Goal: Find specific page/section: Find specific page/section

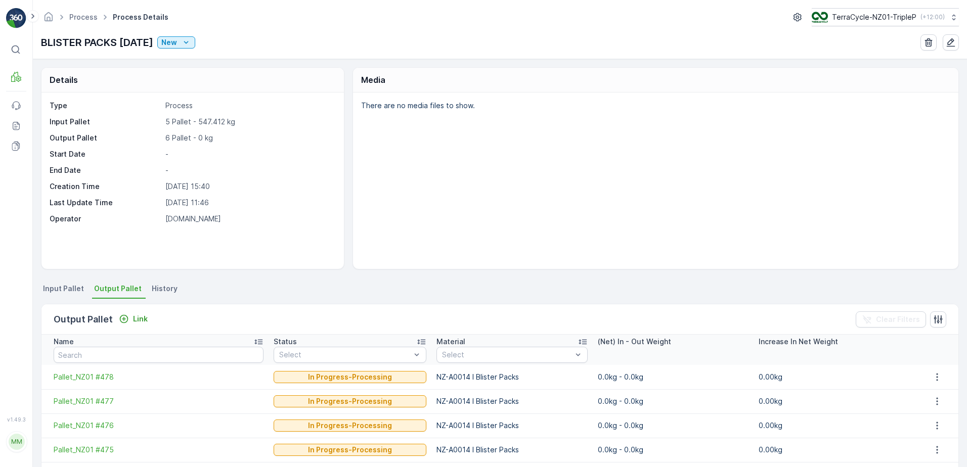
click at [522, 283] on ul "Input Pallet Output Pallet History" at bounding box center [500, 290] width 918 height 17
click at [82, 16] on link "Process" at bounding box center [83, 17] width 28 height 9
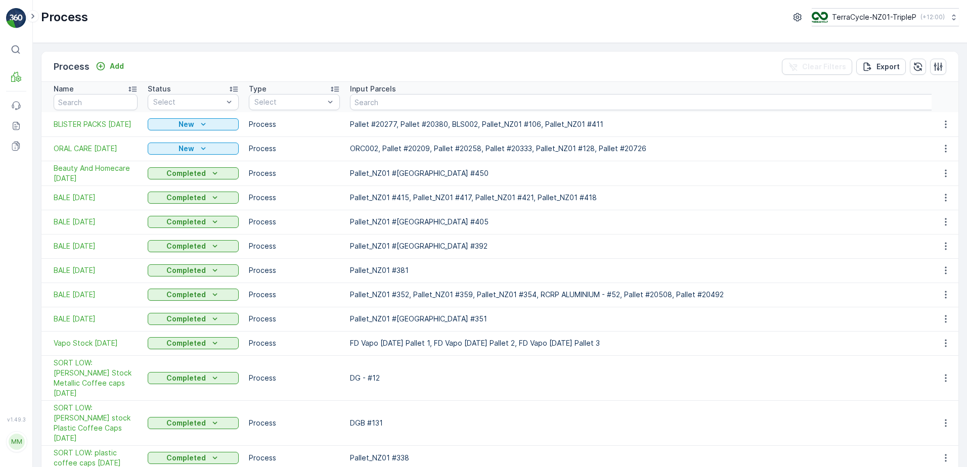
click at [123, 129] on span "BLISTER PACKS [DATE]" at bounding box center [96, 124] width 84 height 10
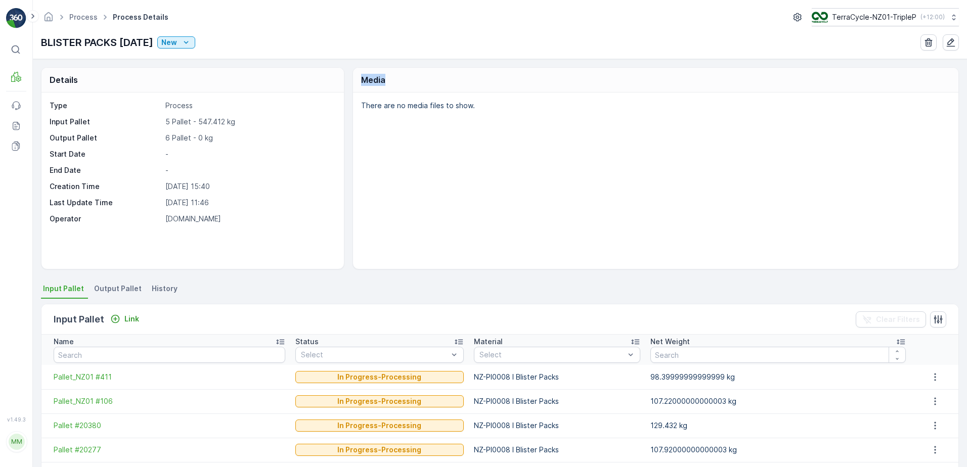
drag, startPoint x: 358, startPoint y: 77, endPoint x: 388, endPoint y: 81, distance: 30.6
click at [388, 81] on div "Media" at bounding box center [655, 80] width 605 height 25
drag, startPoint x: 388, startPoint y: 81, endPoint x: 376, endPoint y: 63, distance: 21.5
click at [376, 63] on div "Details Type Process Input Pallet 5 Pallet - 547.412 kg Output Pallet 6 Pallet …" at bounding box center [500, 263] width 934 height 408
drag, startPoint x: 360, startPoint y: 103, endPoint x: 479, endPoint y: 113, distance: 119.3
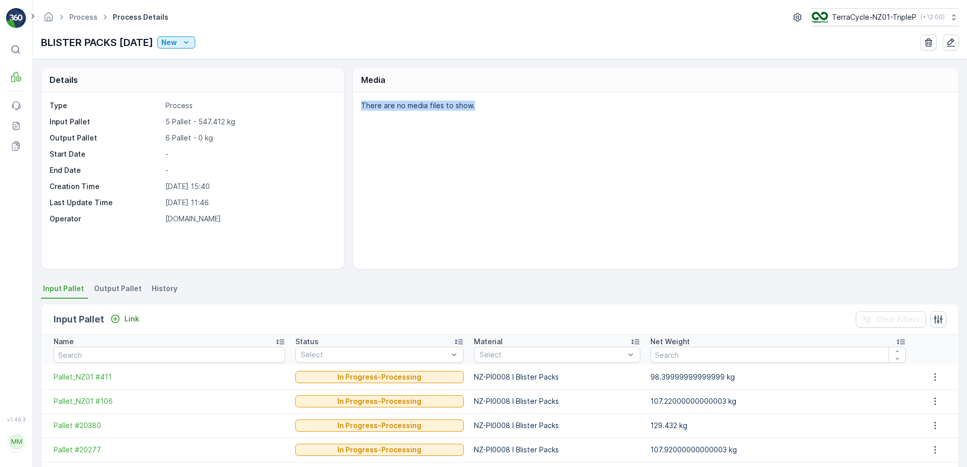
click at [479, 113] on div "There are no media files to show." at bounding box center [655, 181] width 605 height 177
drag, startPoint x: 479, startPoint y: 113, endPoint x: 473, endPoint y: 106, distance: 8.7
click at [473, 106] on p "There are no media files to show." at bounding box center [654, 106] width 587 height 10
click at [468, 108] on p "There are no media files to show." at bounding box center [654, 106] width 587 height 10
click at [469, 106] on p "There are no media files to show." at bounding box center [654, 106] width 587 height 10
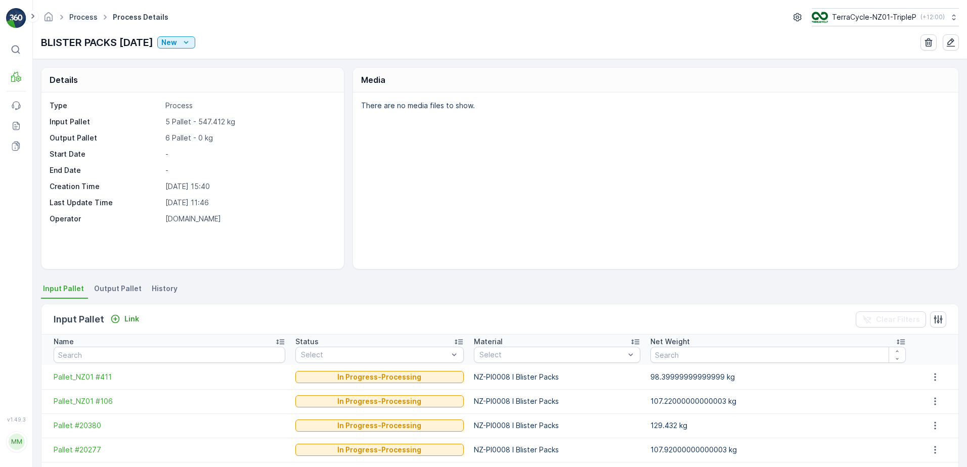
click at [85, 15] on link "Process" at bounding box center [83, 17] width 28 height 9
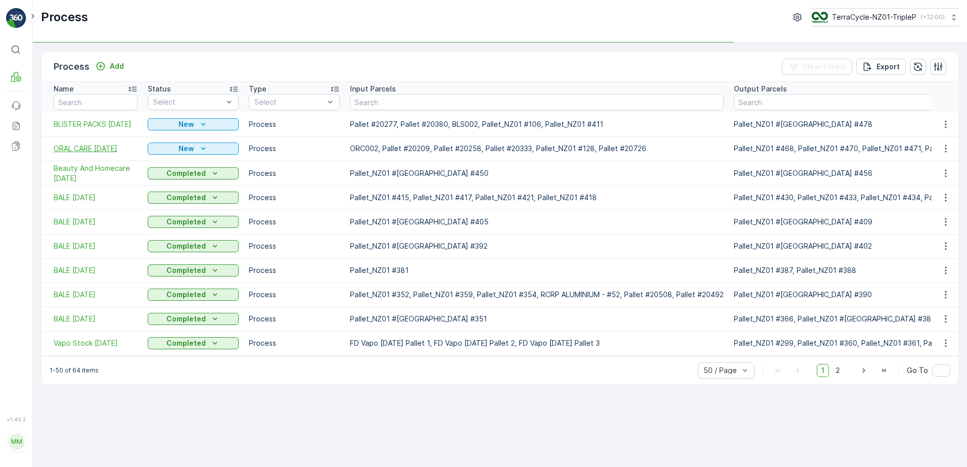
click at [81, 150] on span "ORAL CARE 8/09/2025" at bounding box center [96, 149] width 84 height 10
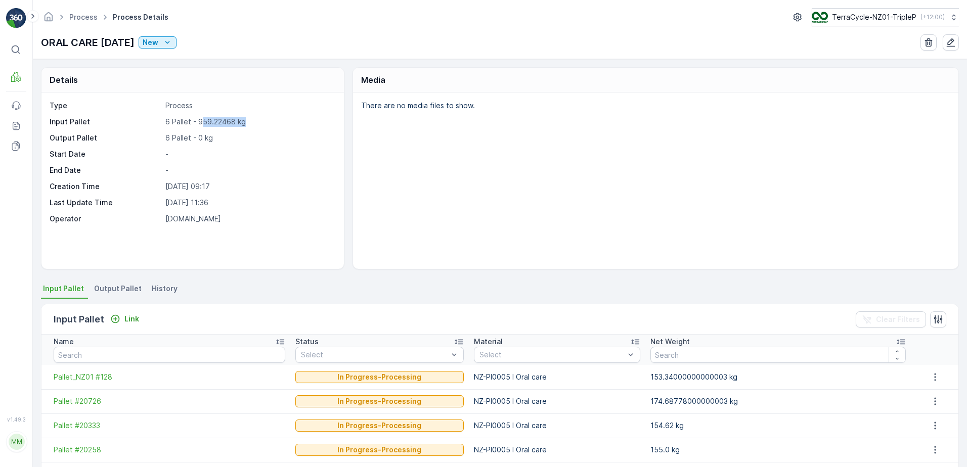
drag, startPoint x: 200, startPoint y: 120, endPoint x: 255, endPoint y: 129, distance: 55.9
click at [255, 129] on div "Type Process Input Pallet 6 Pallet - 959.22468 kg Output Pallet 6 Pallet - 0 kg…" at bounding box center [192, 162] width 284 height 123
drag, startPoint x: 255, startPoint y: 129, endPoint x: 242, endPoint y: 123, distance: 14.3
click at [242, 123] on p "6 Pallet - 959.22468 kg" at bounding box center [249, 122] width 168 height 10
click at [224, 116] on div "Type Process Input Pallet 6 Pallet - 959.22468 kg Output Pallet 6 Pallet - 0 kg…" at bounding box center [192, 162] width 284 height 123
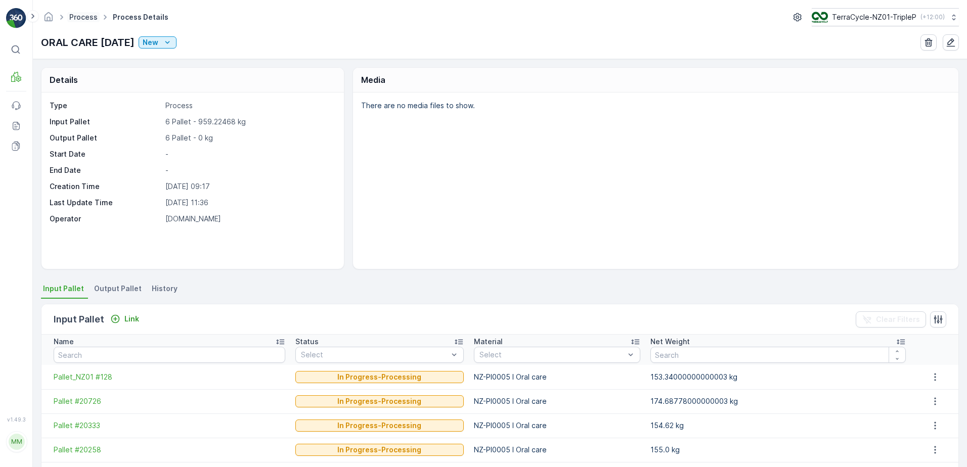
click at [88, 16] on link "Process" at bounding box center [83, 17] width 28 height 9
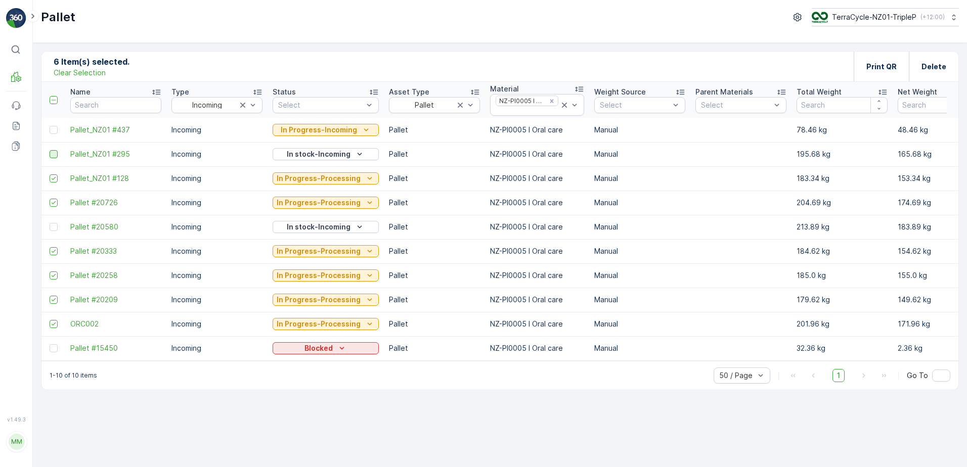
click at [52, 152] on div at bounding box center [54, 154] width 8 height 8
click at [50, 150] on input "checkbox" at bounding box center [50, 150] width 0 height 0
click at [56, 154] on icon at bounding box center [53, 154] width 7 height 7
click at [50, 150] on input "checkbox" at bounding box center [50, 150] width 0 height 0
click at [74, 75] on p "Clear Selection" at bounding box center [80, 73] width 52 height 10
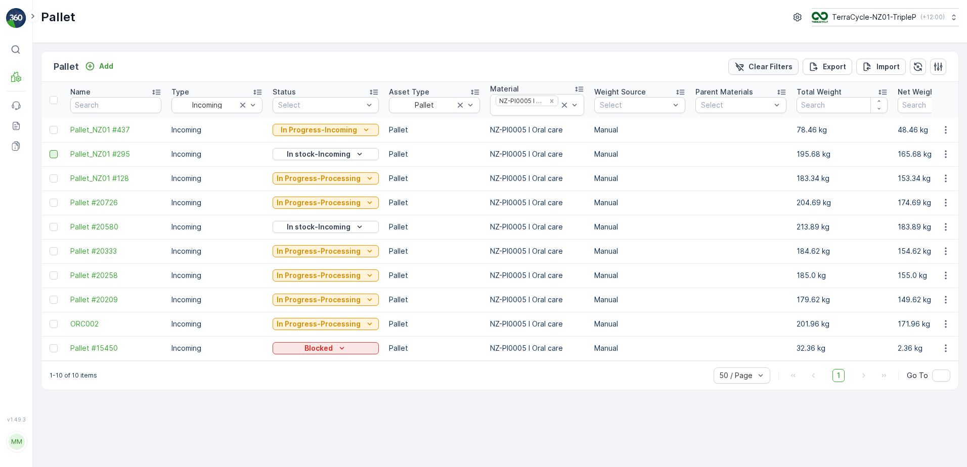
click at [781, 63] on p "Clear Filters" at bounding box center [771, 67] width 44 height 10
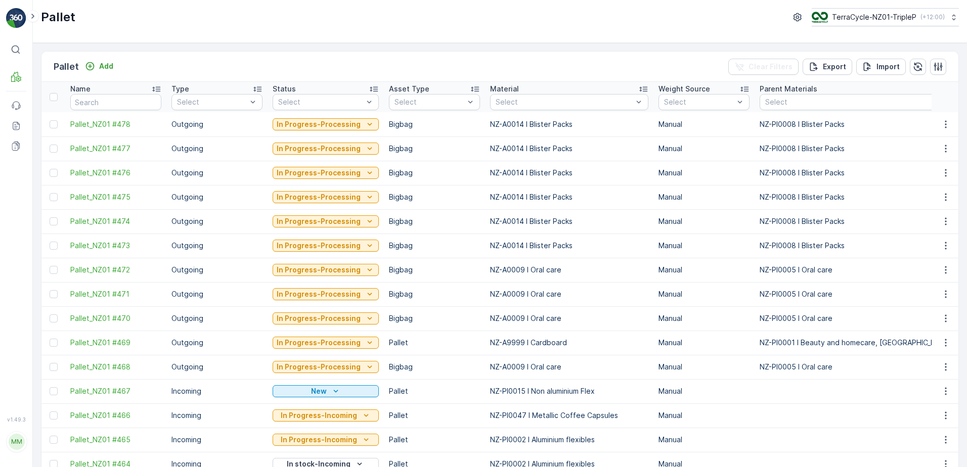
drag, startPoint x: 506, startPoint y: 26, endPoint x: 516, endPoint y: 35, distance: 13.6
click at [516, 35] on div "Pallet TerraCycle-NZ01-TripleP ( +12:00 )" at bounding box center [500, 21] width 934 height 43
drag, startPoint x: 515, startPoint y: 19, endPoint x: 496, endPoint y: 42, distance: 30.2
click at [496, 42] on div "Pallet TerraCycle-NZ01-TripleP ( +12:00 )" at bounding box center [500, 21] width 934 height 43
drag, startPoint x: 406, startPoint y: 24, endPoint x: 416, endPoint y: 35, distance: 15.0
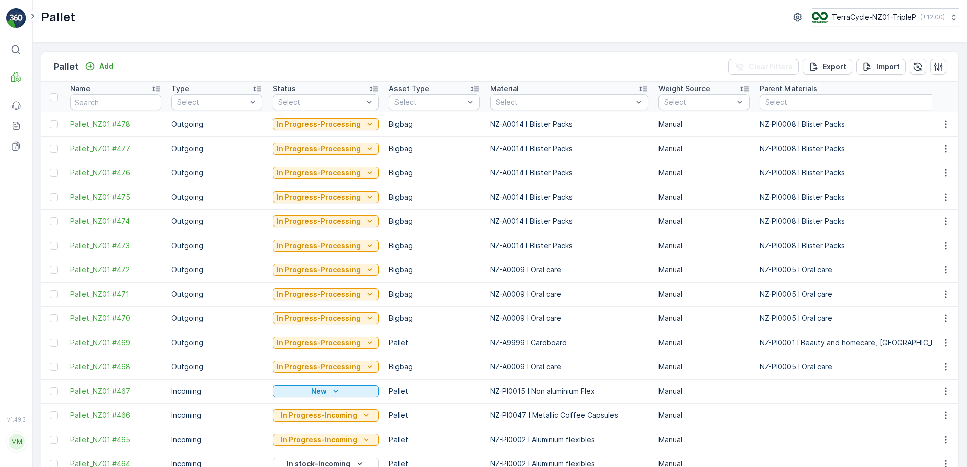
click at [416, 35] on div "Pallet TerraCycle-NZ01-TripleP ( +12:00 )" at bounding box center [500, 21] width 934 height 43
drag, startPoint x: 416, startPoint y: 29, endPoint x: 384, endPoint y: 50, distance: 37.6
click at [384, 50] on div "Pallet TerraCycle-NZ01-TripleP ( +12:00 ) Pallet Add Clear Filters Export Impor…" at bounding box center [500, 233] width 934 height 467
drag, startPoint x: 384, startPoint y: 50, endPoint x: 387, endPoint y: 40, distance: 9.6
click at [387, 40] on div "Pallet TerraCycle-NZ01-TripleP ( +12:00 )" at bounding box center [500, 21] width 934 height 43
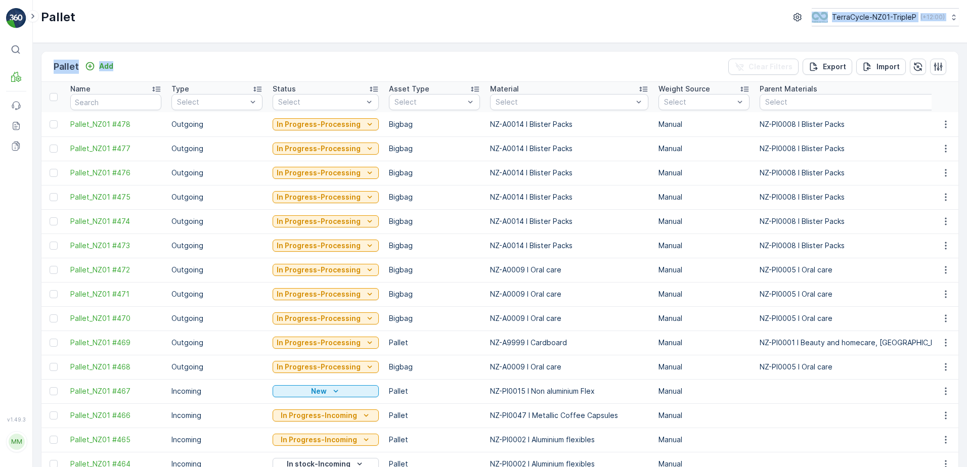
drag, startPoint x: 398, startPoint y: 40, endPoint x: 401, endPoint y: 50, distance: 9.9
click at [401, 50] on div "Pallet TerraCycle-NZ01-TripleP ( +12:00 ) Pallet Add Clear Filters Export Impor…" at bounding box center [500, 233] width 934 height 467
click at [399, 47] on div "Pallet Add Clear Filters Export Import Name Type Select Status Select Asset Typ…" at bounding box center [500, 255] width 934 height 424
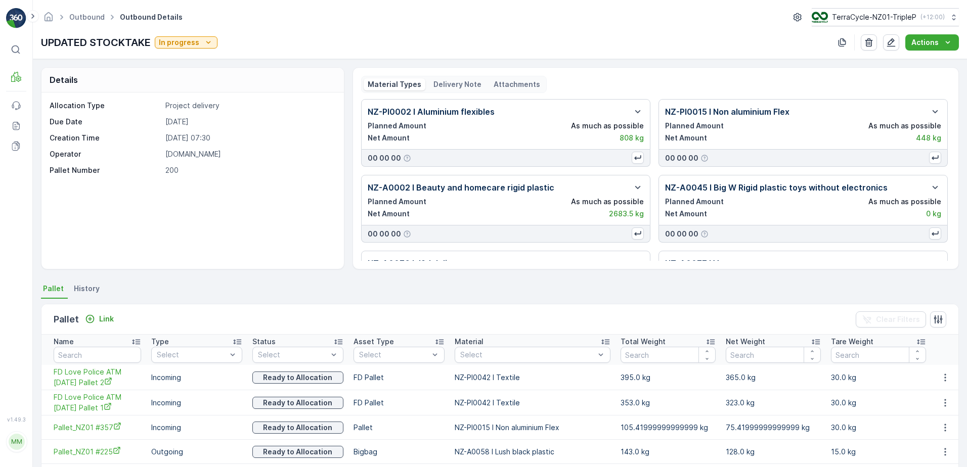
click at [462, 83] on p "Delivery Note" at bounding box center [457, 84] width 48 height 10
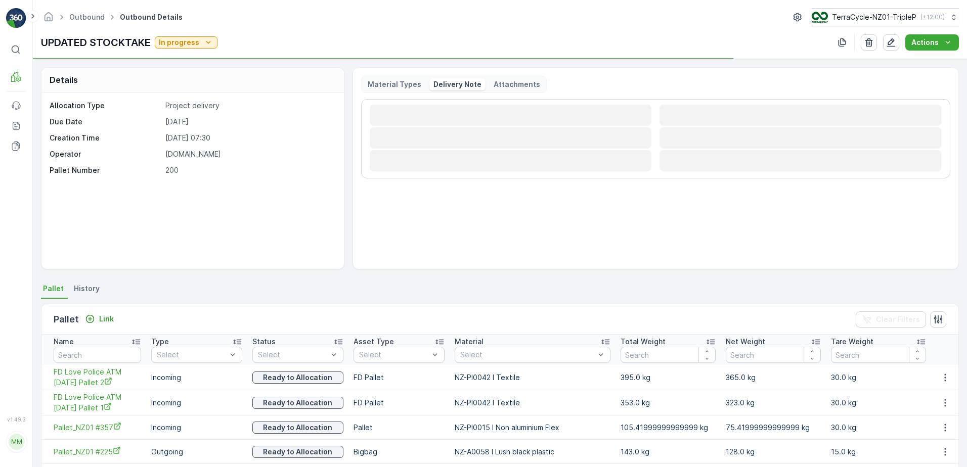
click at [404, 83] on p "Material Types" at bounding box center [395, 84] width 54 height 10
